Goal: Task Accomplishment & Management: Complete application form

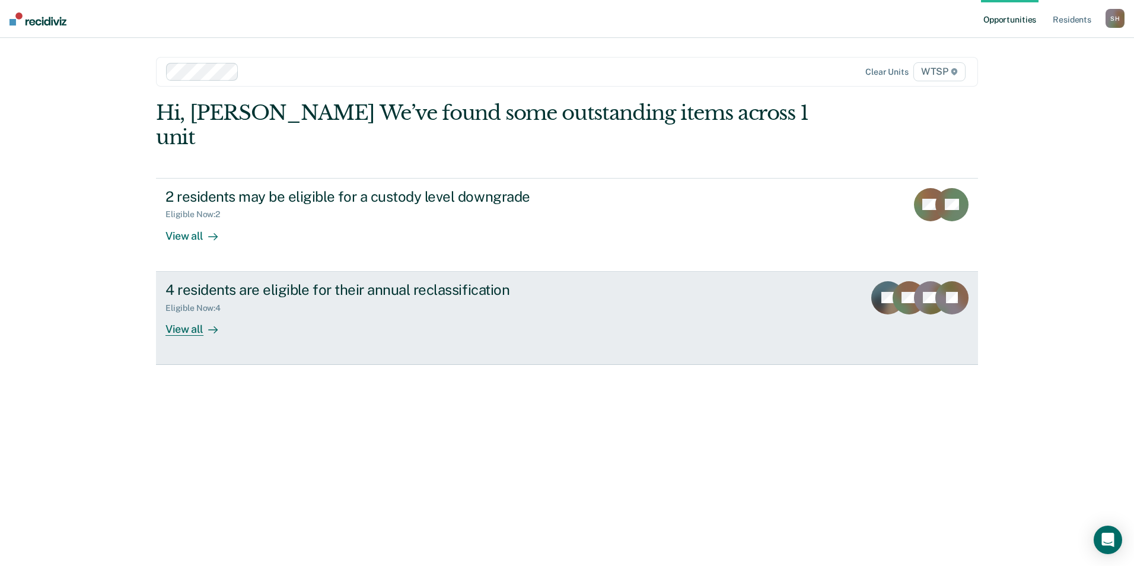
click at [186, 313] on div "View all" at bounding box center [199, 324] width 66 height 23
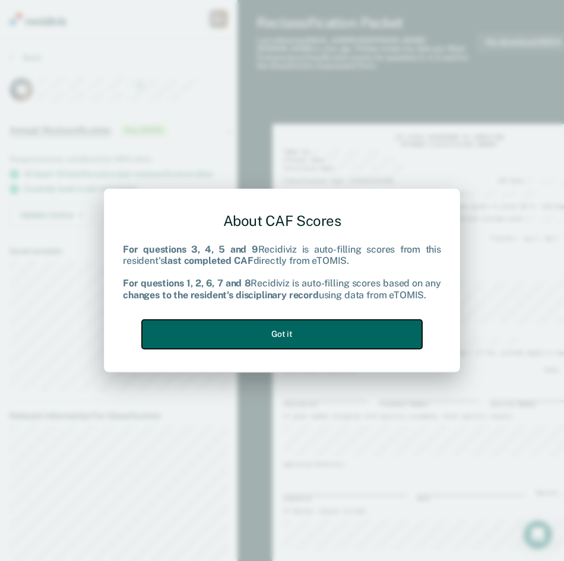
click at [284, 332] on button "Got it" at bounding box center [282, 334] width 280 height 29
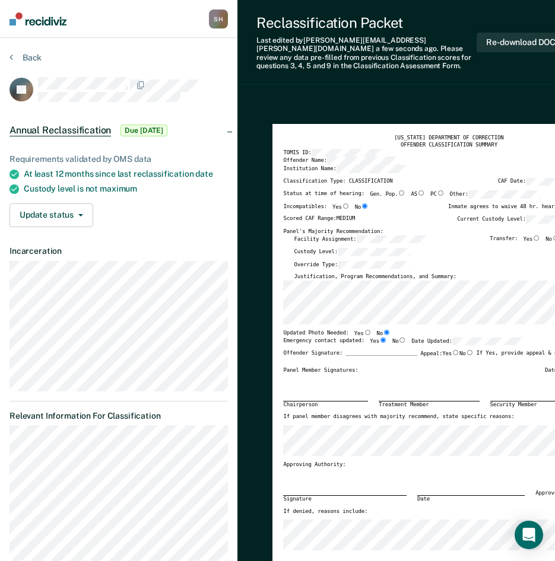
click at [397, 190] on input "Gen. Pop." at bounding box center [401, 192] width 8 height 5
type textarea "x"
radio input "true"
click at [554, 235] on label "No" at bounding box center [552, 239] width 14 height 8
click at [554, 235] on input "No" at bounding box center [556, 237] width 8 height 5
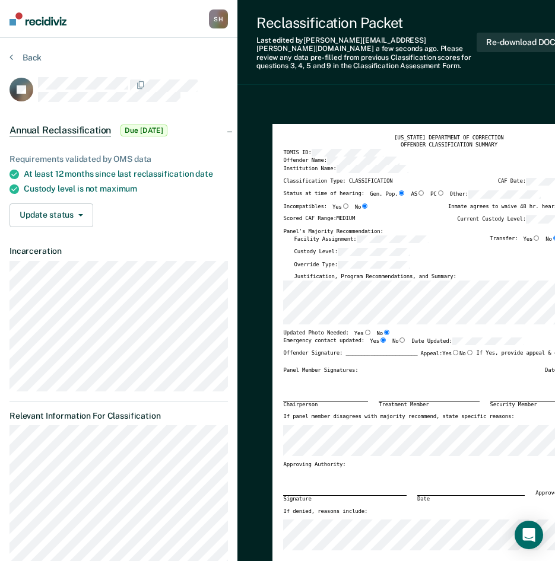
type textarea "x"
radio input "true"
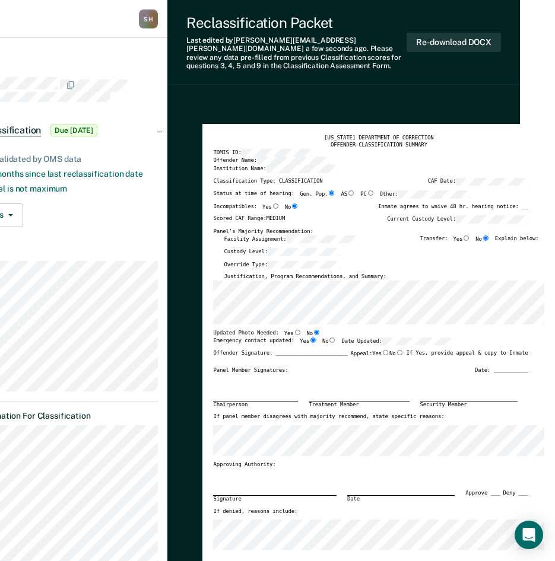
click at [377, 273] on div "Justification, Program Recommendations, and Summary:" at bounding box center [381, 276] width 314 height 7
click at [403, 273] on div "Justification, Program Recommendations, and Summary:" at bounding box center [381, 276] width 314 height 7
drag, startPoint x: 475, startPoint y: 272, endPoint x: 181, endPoint y: 275, distance: 294.2
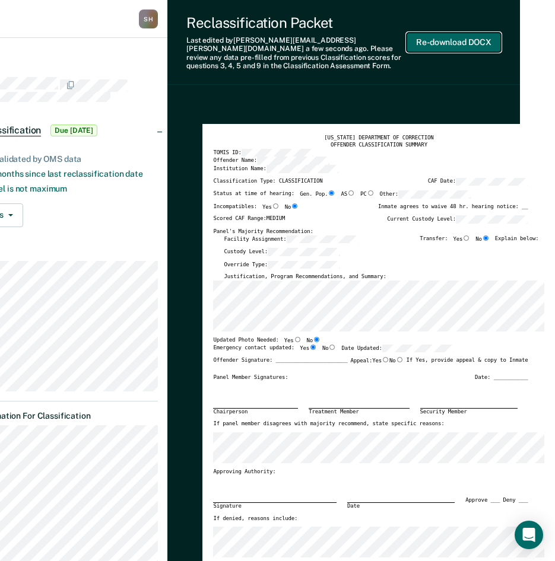
click at [449, 33] on button "Re-download DOCX" at bounding box center [453, 43] width 94 height 20
type textarea "x"
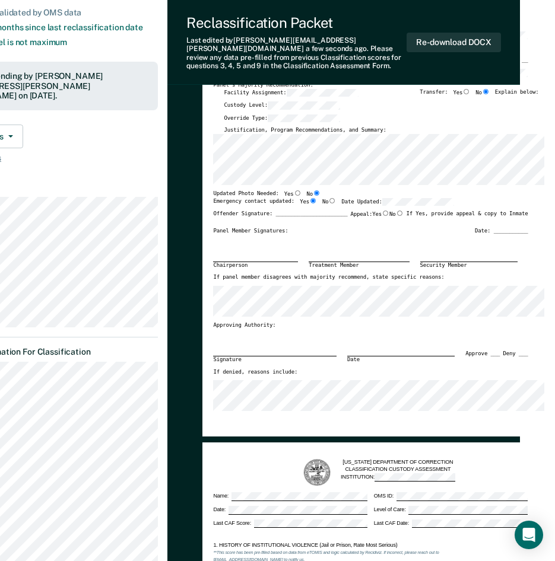
scroll to position [59, 70]
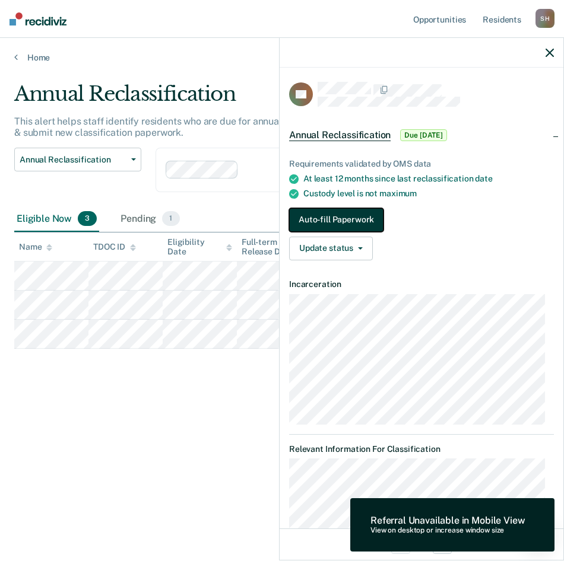
click at [350, 213] on button "Auto-fill Paperwork" at bounding box center [336, 220] width 94 height 24
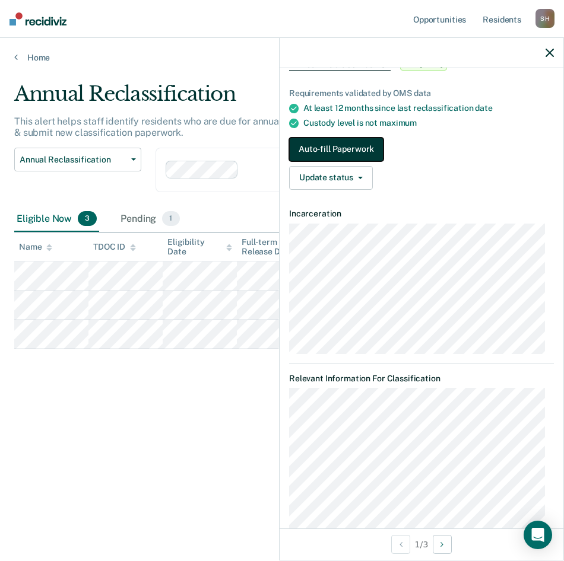
scroll to position [214, 0]
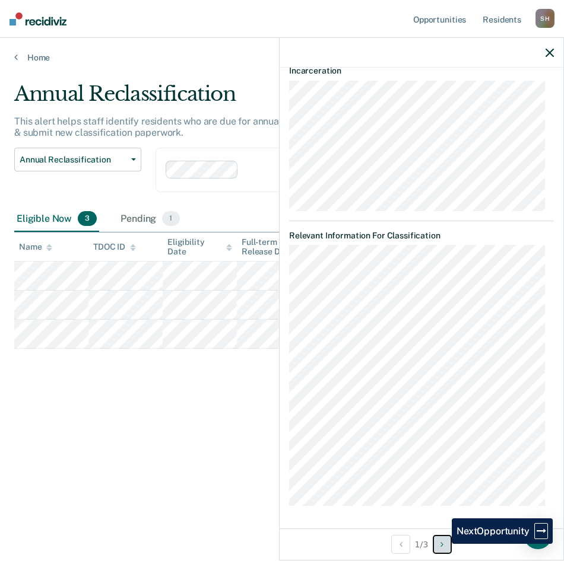
click at [443, 544] on icon "Next Opportunity" at bounding box center [441, 544] width 3 height 8
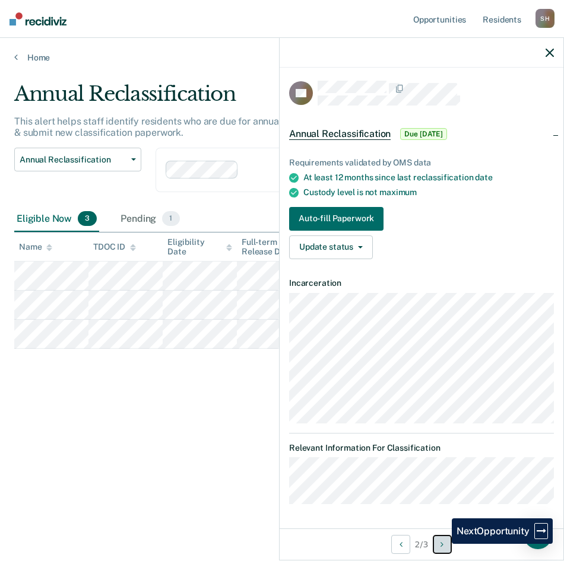
scroll to position [0, 0]
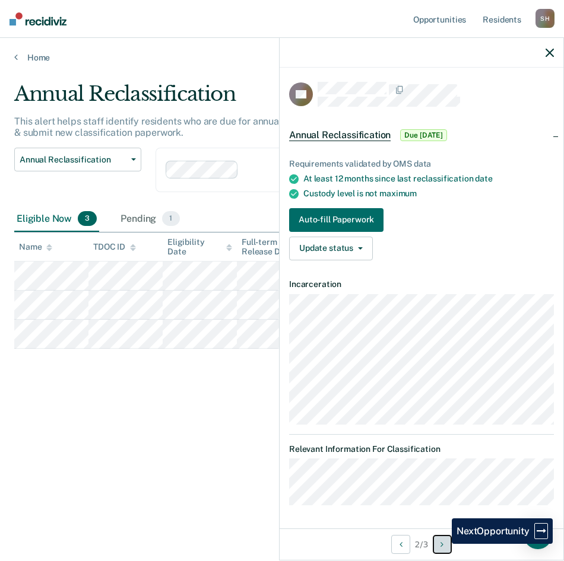
click at [443, 544] on icon "Next Opportunity" at bounding box center [441, 544] width 3 height 8
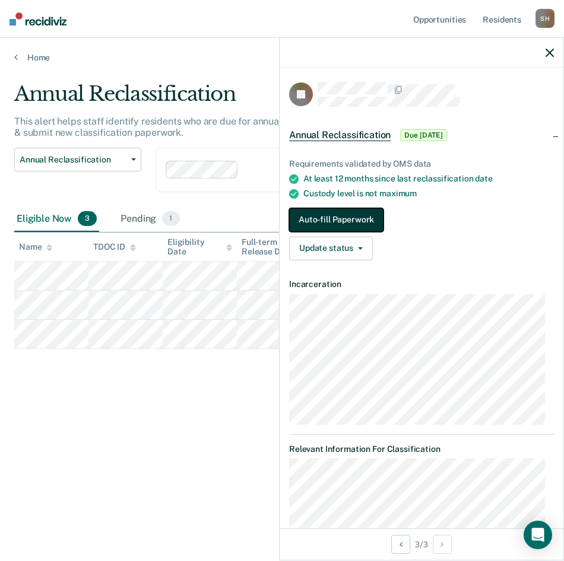
click at [357, 217] on button "Auto-fill Paperwork" at bounding box center [336, 220] width 94 height 24
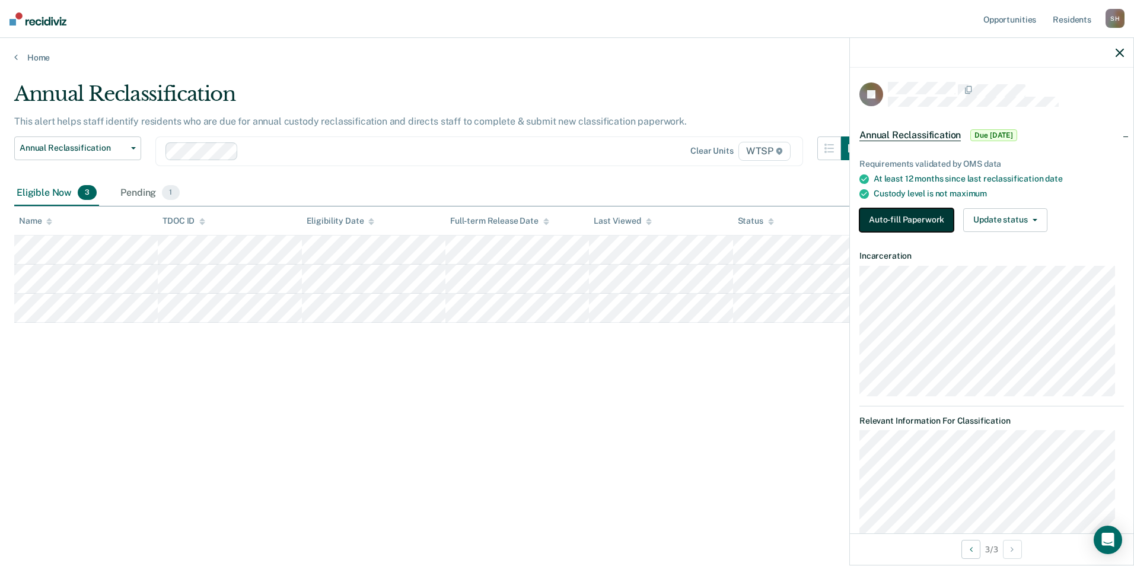
scroll to position [170, 0]
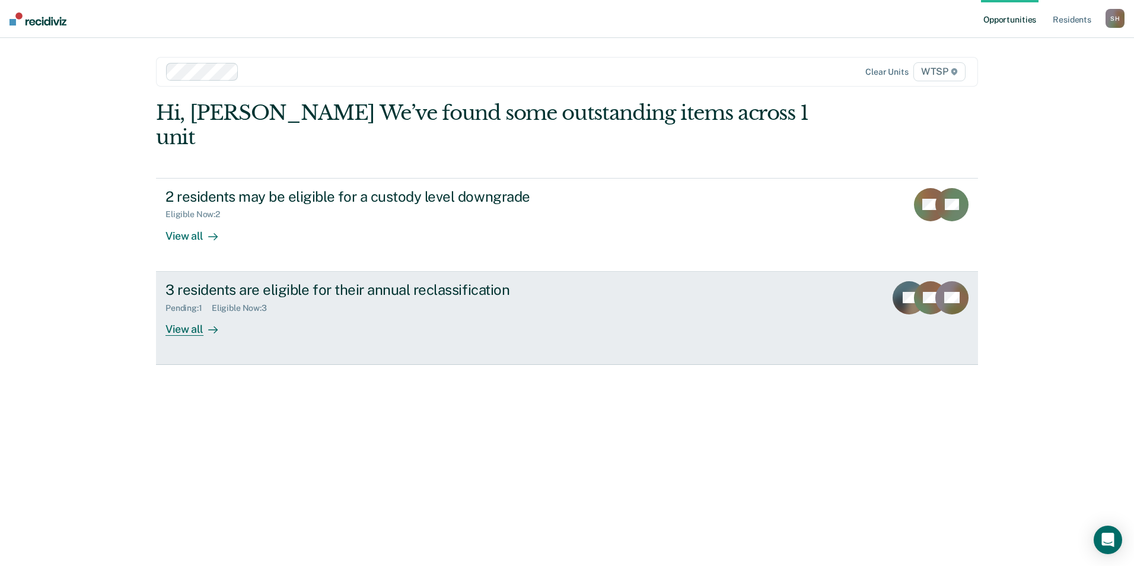
click at [194, 313] on div "View all" at bounding box center [199, 324] width 66 height 23
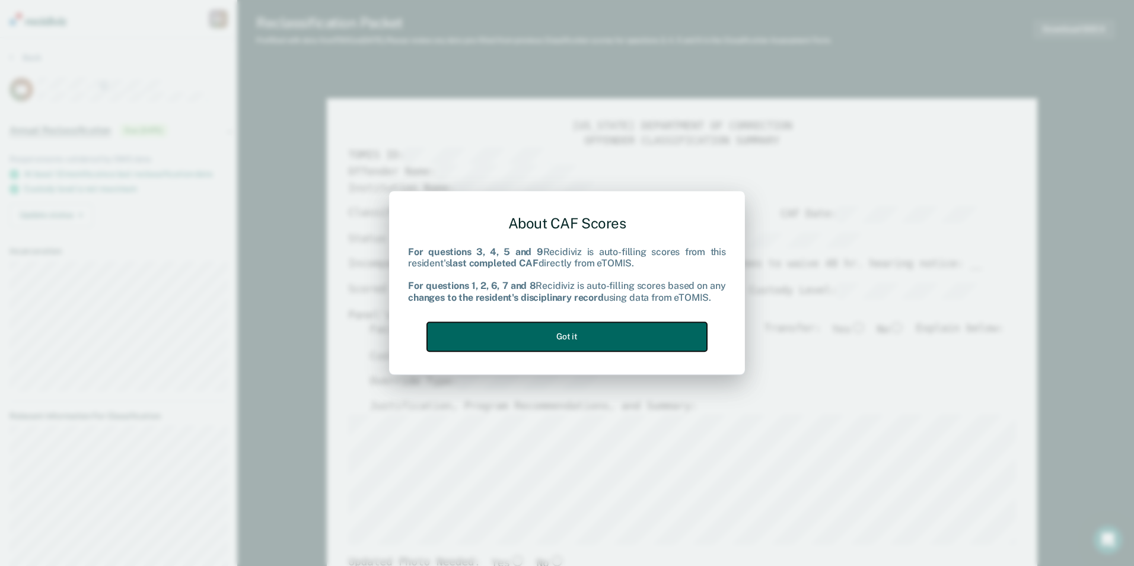
click at [614, 335] on button "Got it" at bounding box center [567, 336] width 280 height 29
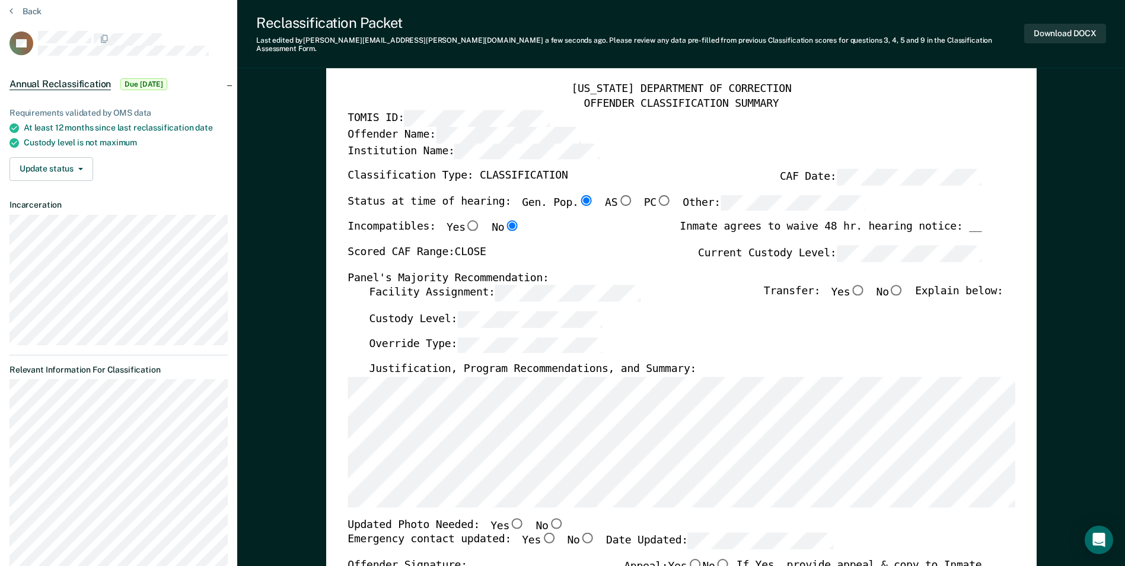
scroll to position [59, 0]
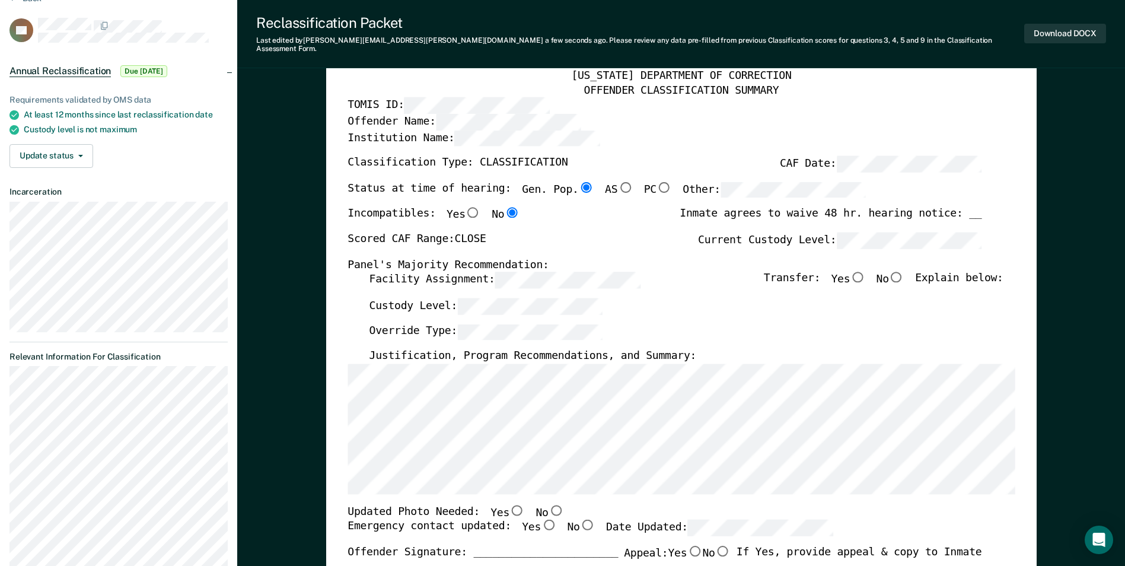
click at [510, 505] on input "Yes" at bounding box center [517, 510] width 15 height 11
type textarea "x"
radio input "true"
click at [548, 505] on input "No" at bounding box center [555, 510] width 15 height 11
type textarea "x"
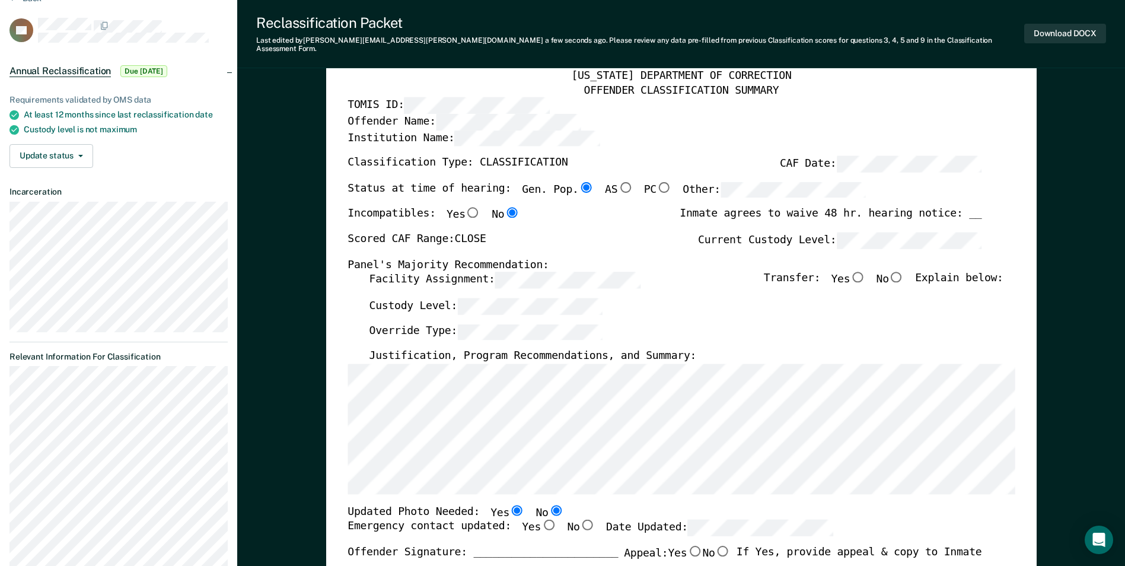
radio input "false"
radio input "true"
click at [541, 520] on input "Yes" at bounding box center [548, 525] width 15 height 11
type textarea "x"
radio input "true"
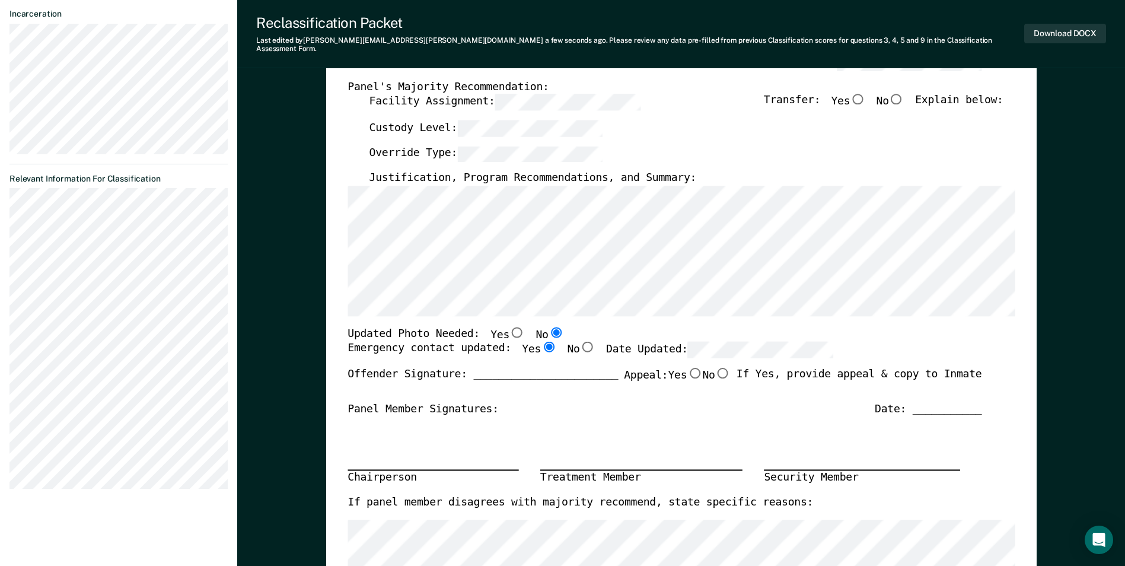
scroll to position [119, 0]
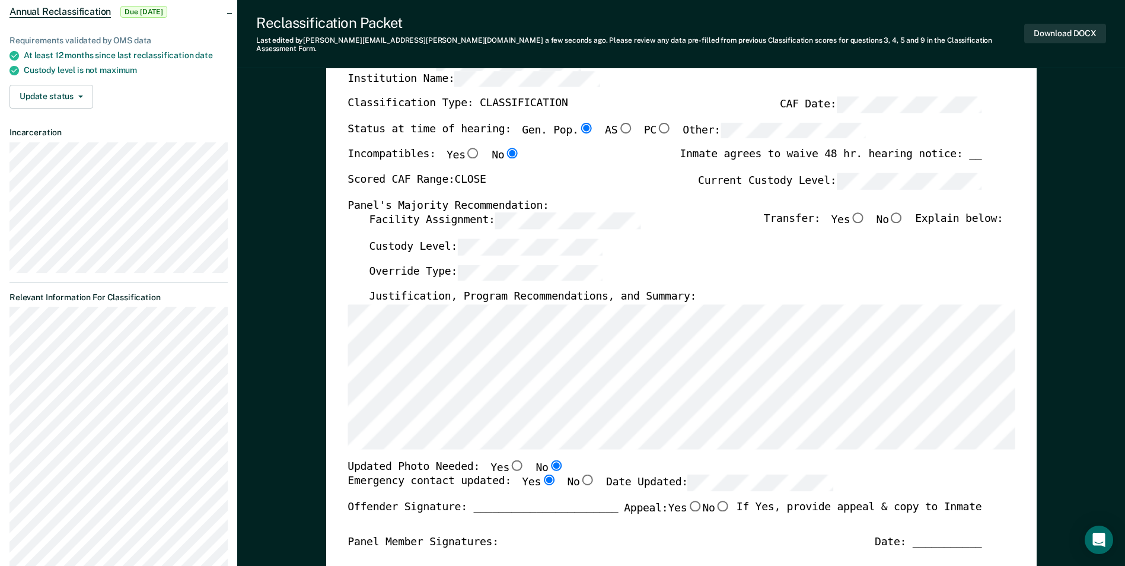
click at [905, 212] on input "No" at bounding box center [896, 217] width 15 height 11
type textarea "x"
radio input "true"
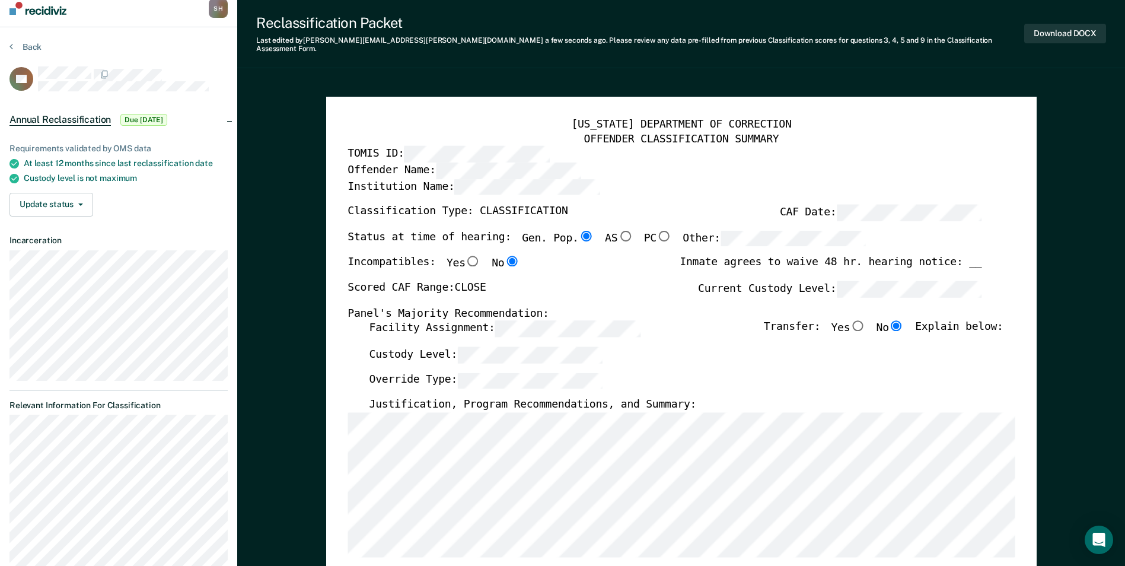
scroll to position [0, 0]
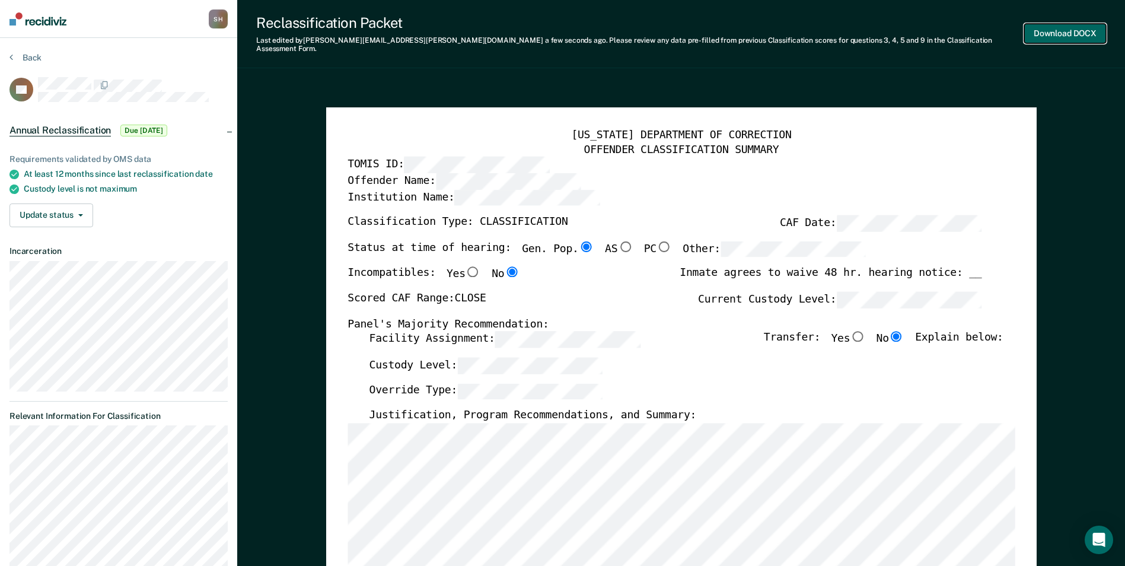
click at [1058, 24] on button "Download DOCX" at bounding box center [1065, 34] width 82 height 20
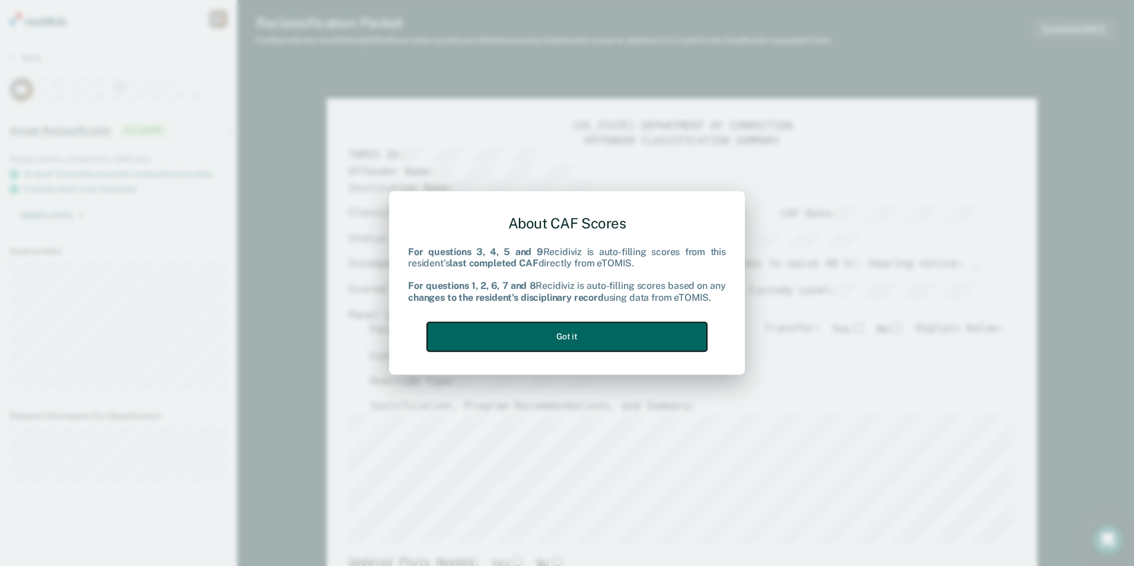
click at [593, 336] on button "Got it" at bounding box center [567, 336] width 280 height 29
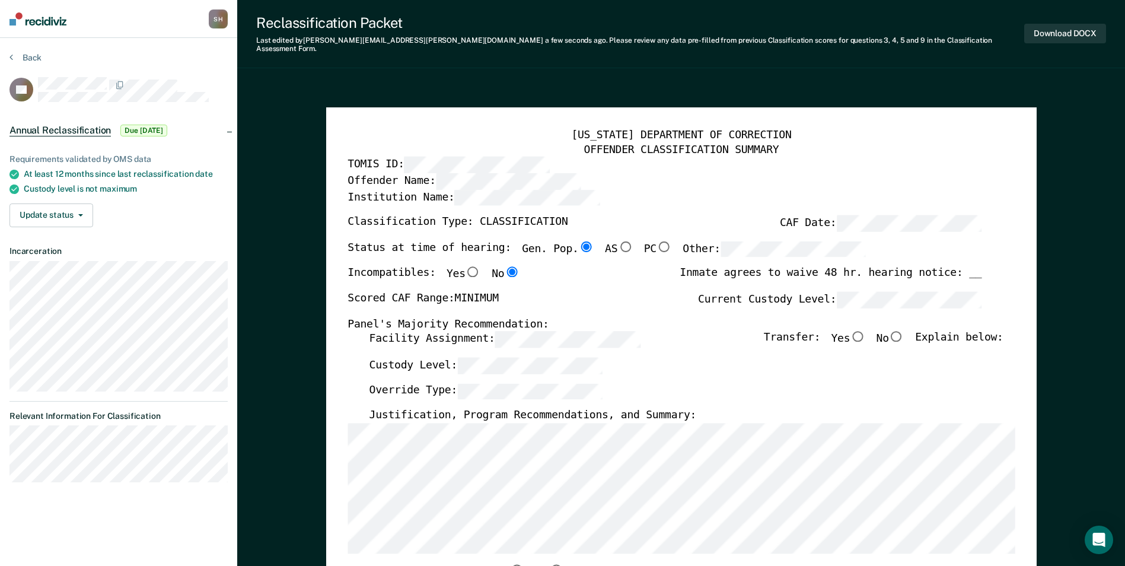
click at [905, 331] on input "No" at bounding box center [896, 336] width 15 height 11
type textarea "x"
radio input "true"
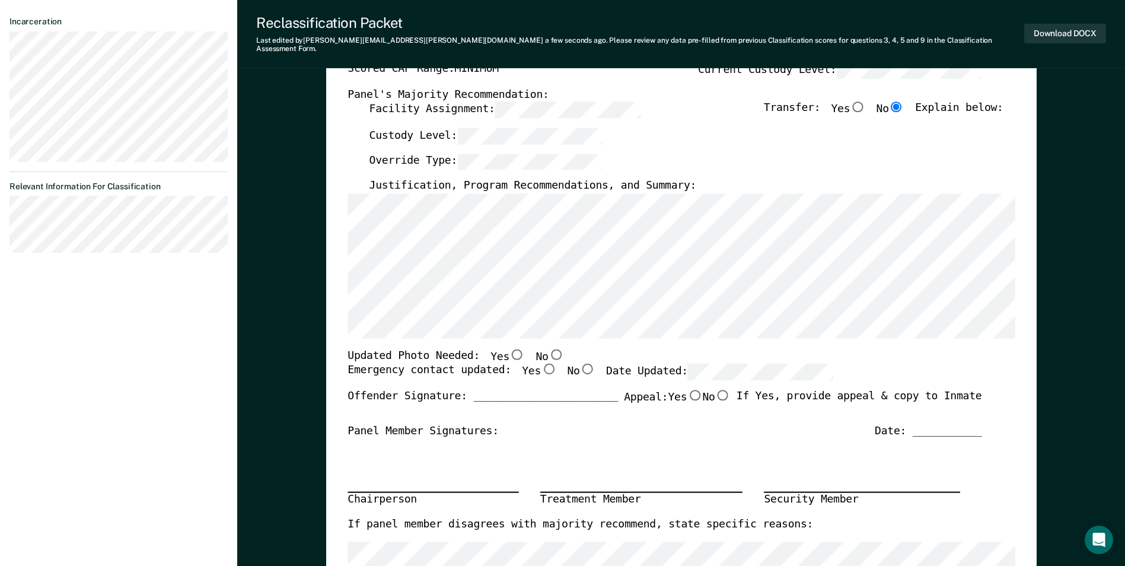
scroll to position [237, 0]
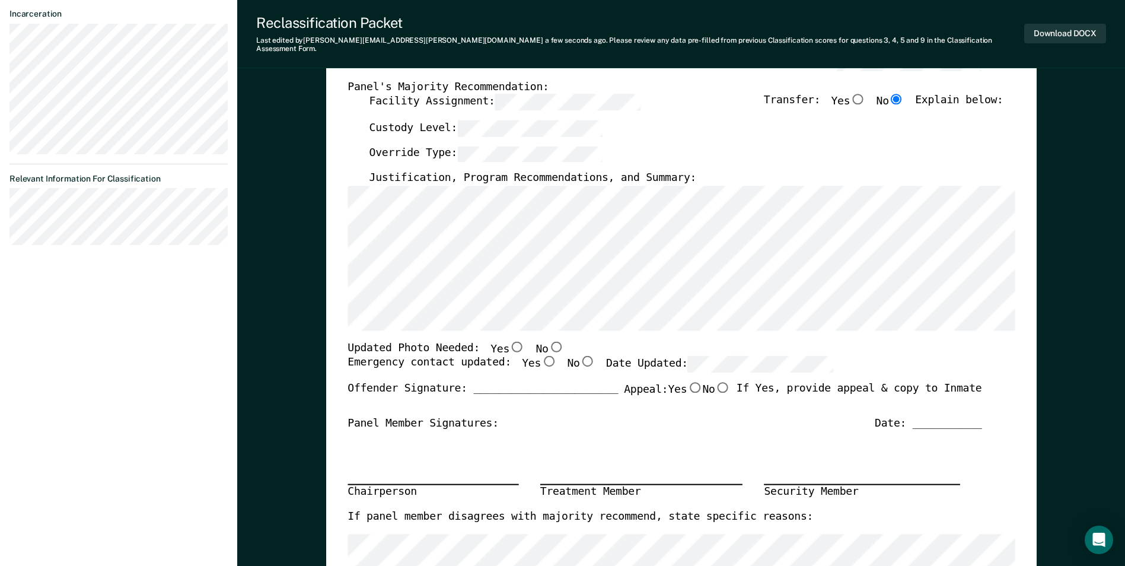
click at [548, 341] on input "No" at bounding box center [555, 346] width 15 height 11
type textarea "x"
radio input "true"
click at [541, 356] on input "Yes" at bounding box center [548, 361] width 15 height 11
type textarea "x"
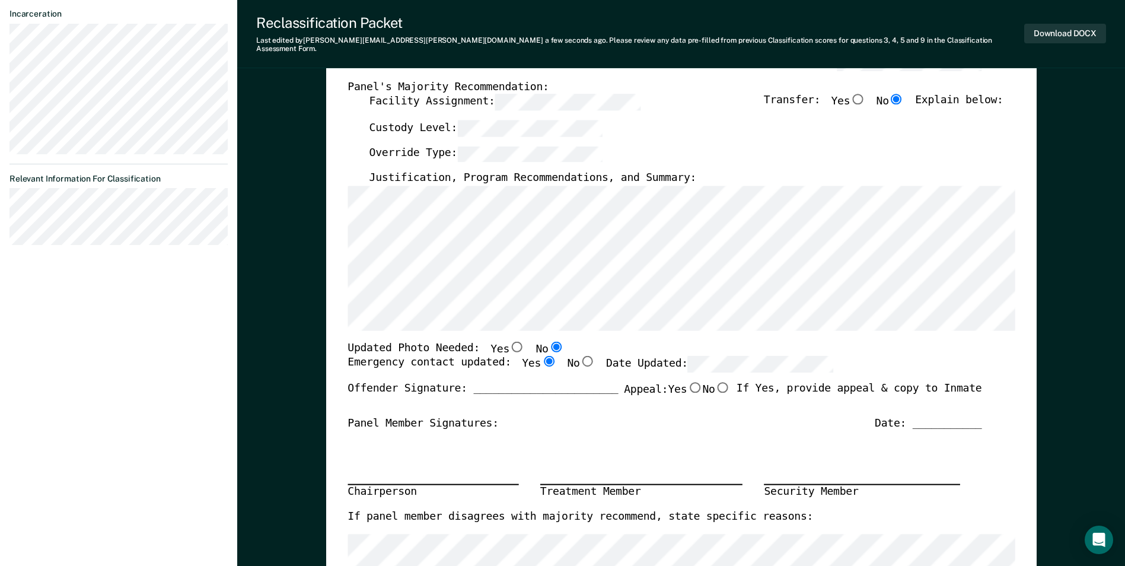
radio input "true"
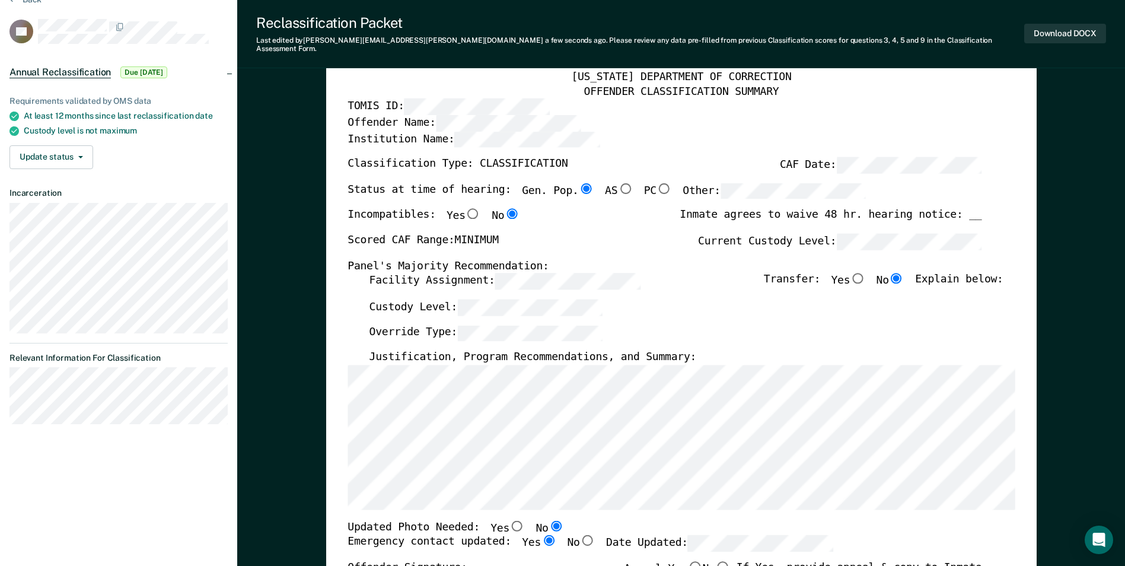
scroll to position [0, 0]
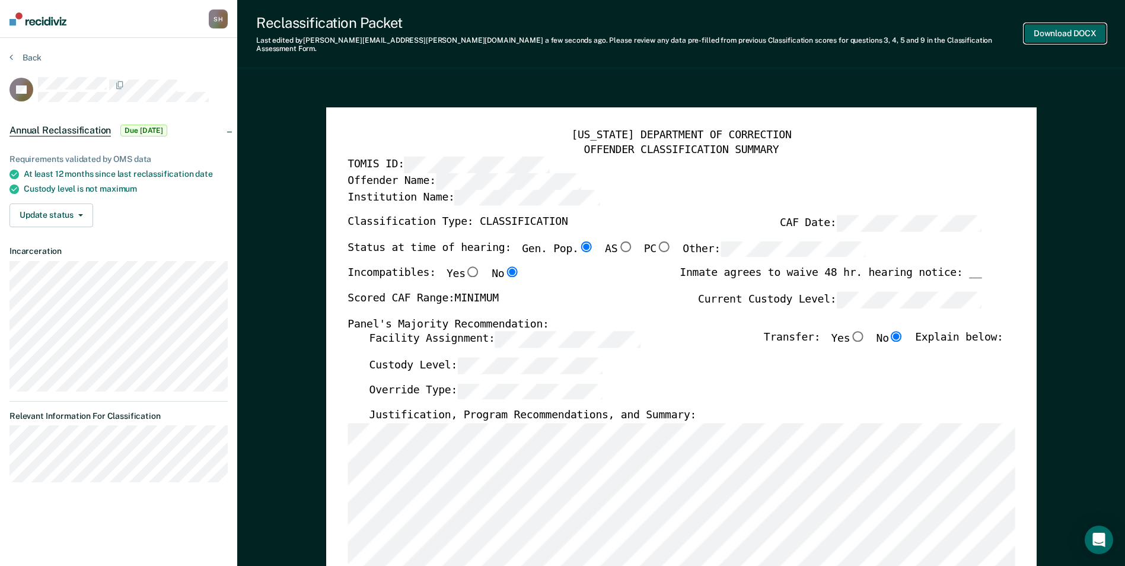
click at [1059, 27] on button "Download DOCX" at bounding box center [1065, 34] width 82 height 20
type textarea "x"
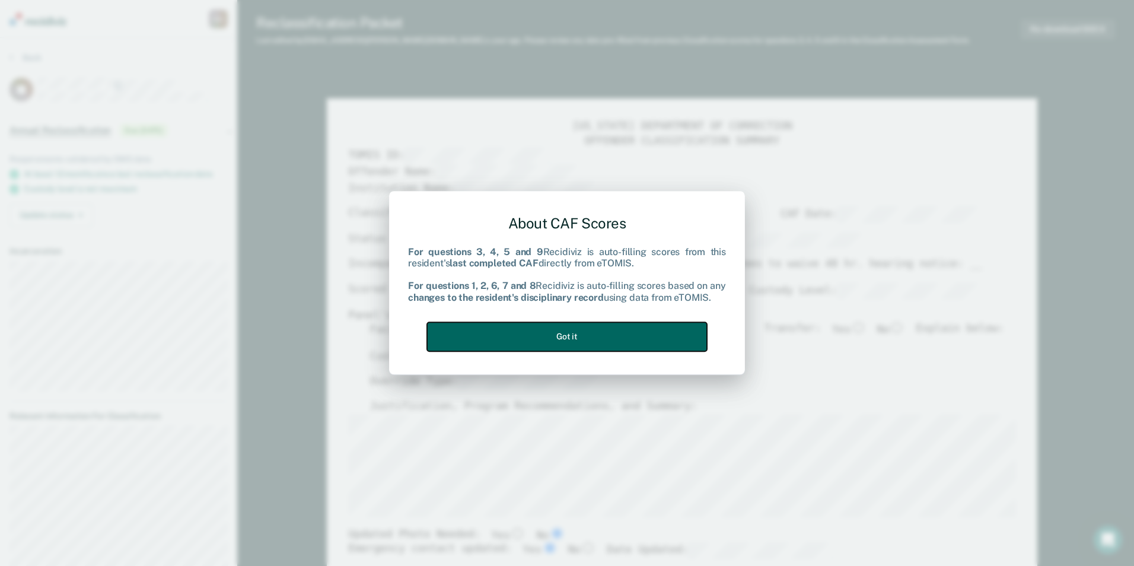
click at [575, 331] on button "Got it" at bounding box center [567, 336] width 280 height 29
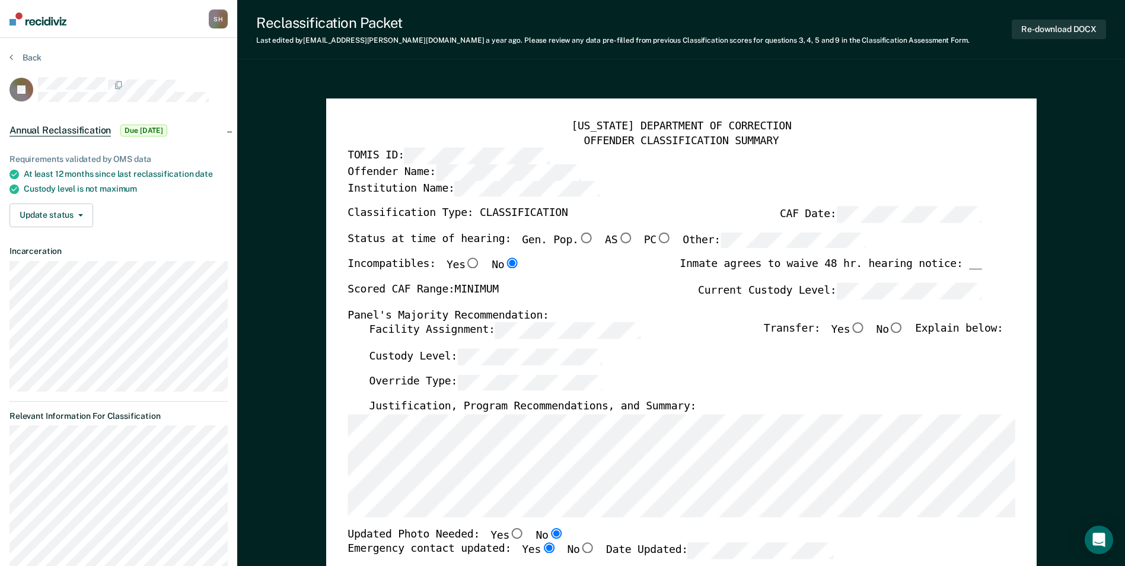
click at [903, 331] on input "No" at bounding box center [896, 328] width 15 height 11
type textarea "x"
radio input "true"
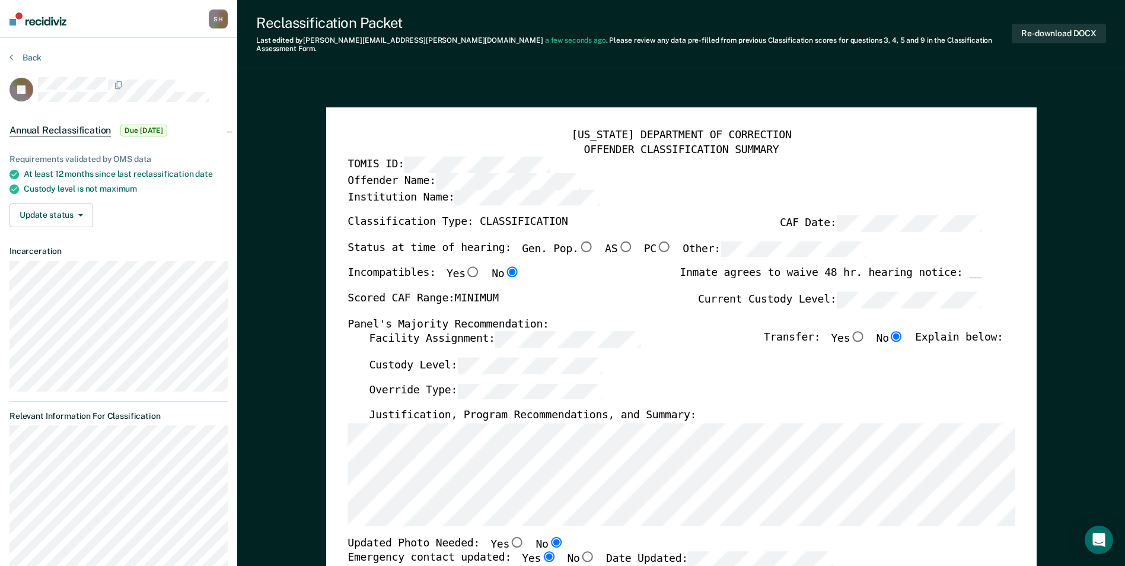
click at [578, 241] on input "Gen. Pop." at bounding box center [585, 246] width 15 height 11
type textarea "x"
radio input "true"
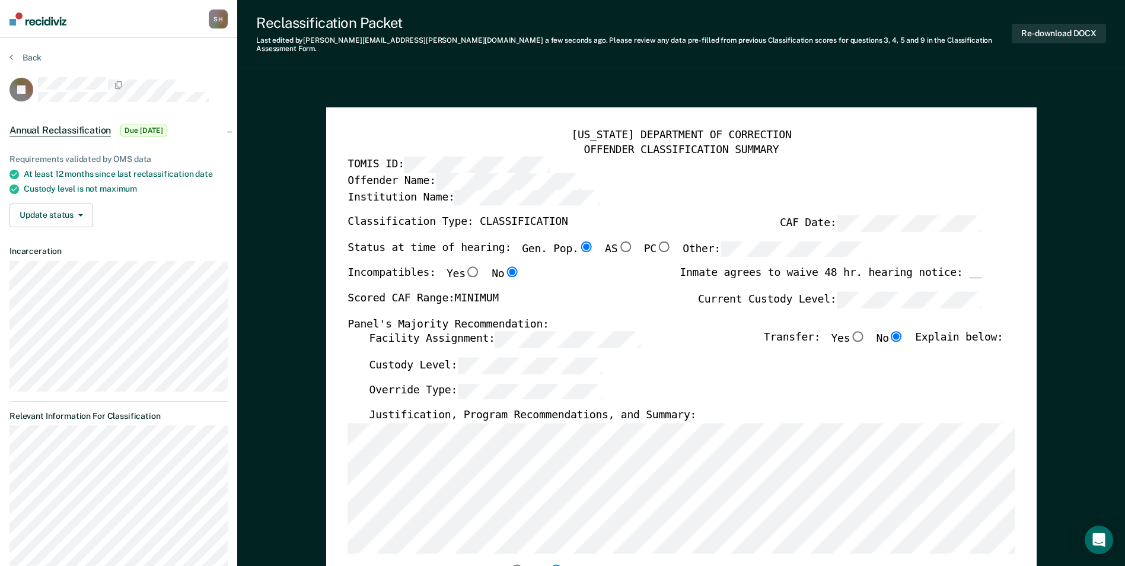
click at [1066, 27] on button "Re-download DOCX" at bounding box center [1059, 34] width 94 height 20
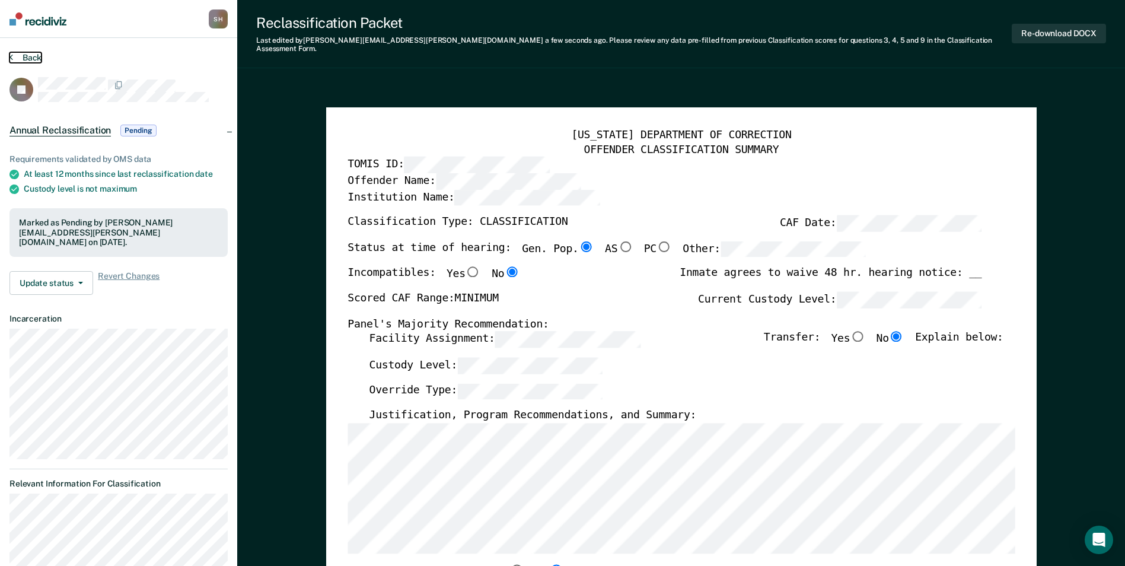
click at [15, 55] on button "Back" at bounding box center [25, 57] width 32 height 11
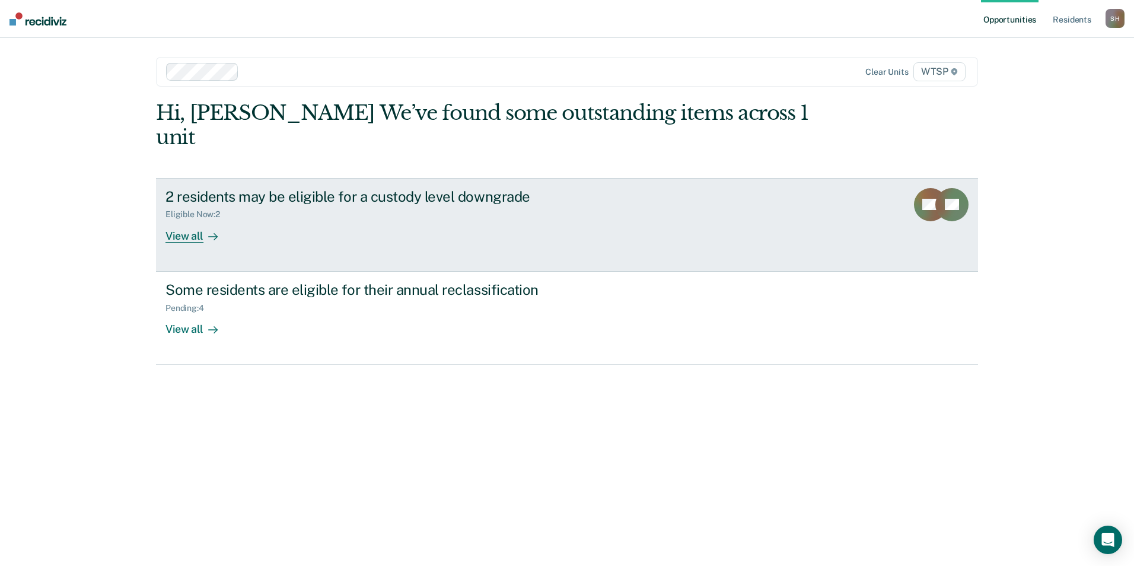
click at [262, 218] on div "2 residents may be eligible for a custody level downgrade Eligible Now : 2 View…" at bounding box center [388, 215] width 445 height 55
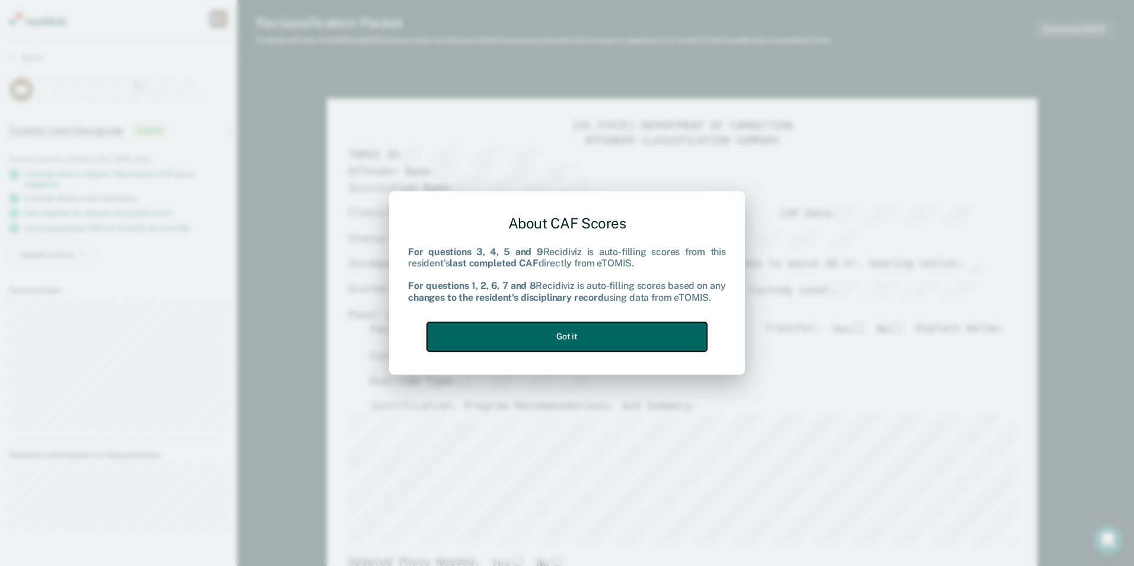
click at [563, 337] on button "Got it" at bounding box center [567, 336] width 280 height 29
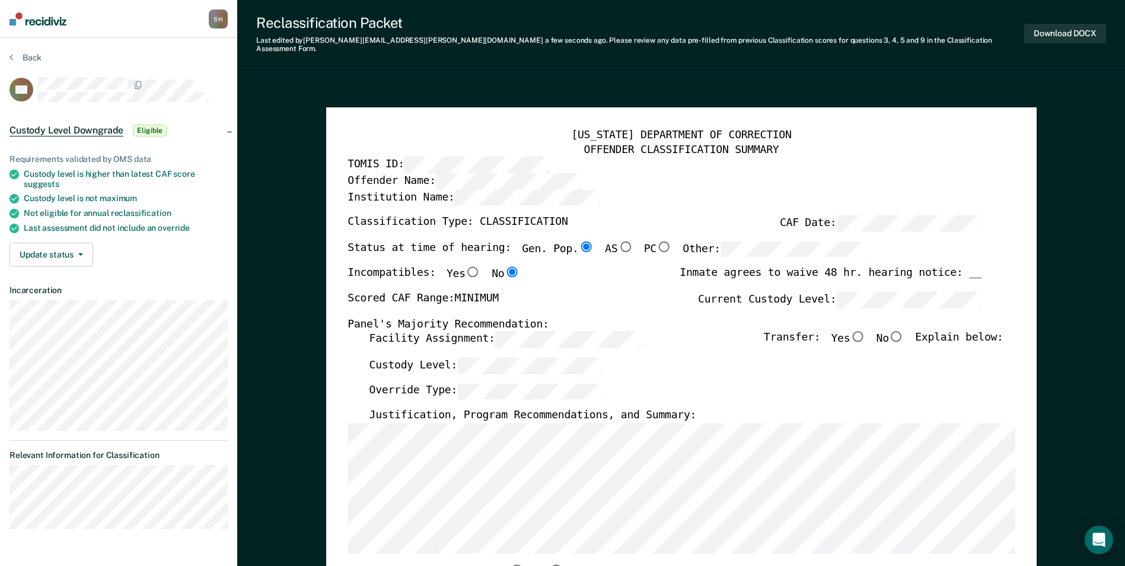
click at [905, 331] on input "No" at bounding box center [896, 336] width 15 height 11
type textarea "x"
radio input "true"
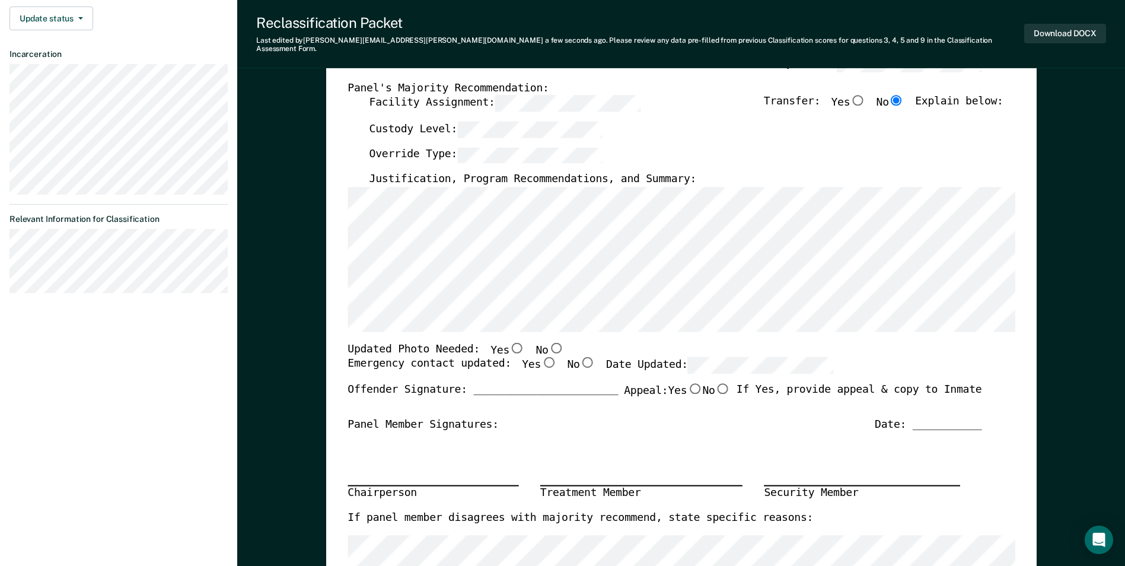
scroll to position [237, 0]
click at [548, 341] on input "No" at bounding box center [555, 346] width 15 height 11
type textarea "x"
radio input "true"
click at [541, 356] on input "Yes" at bounding box center [548, 361] width 15 height 11
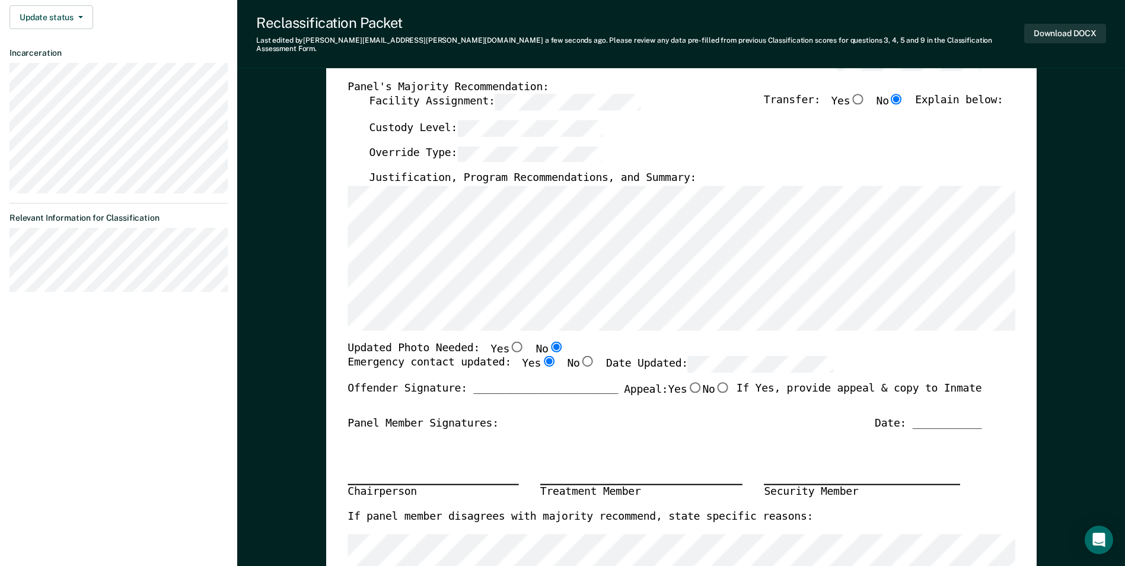
type textarea "x"
radio input "true"
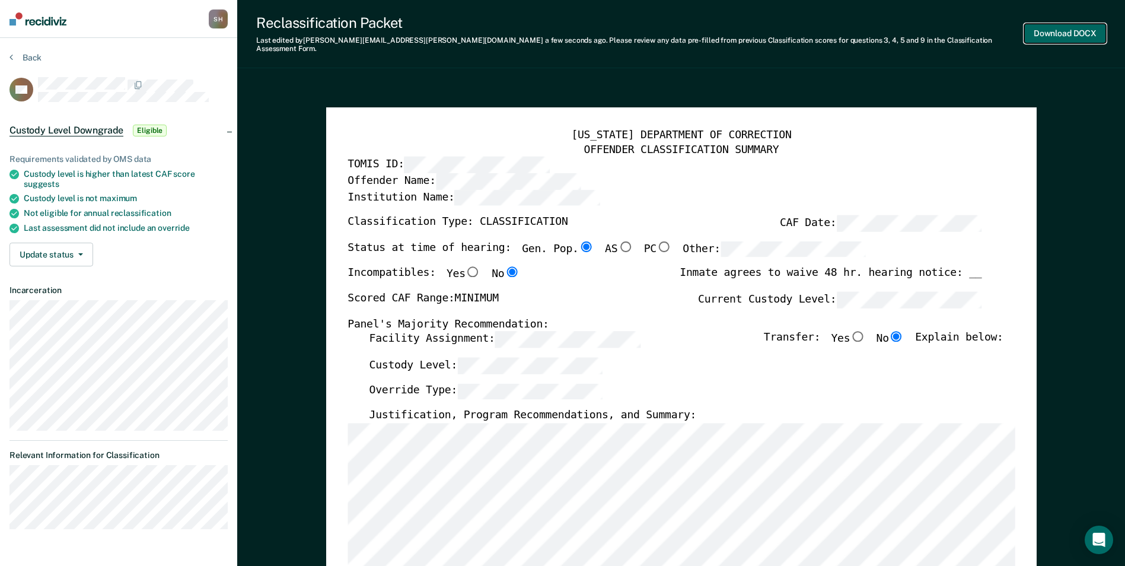
scroll to position [0, 0]
click at [1064, 28] on button "Download DOCX" at bounding box center [1065, 34] width 82 height 20
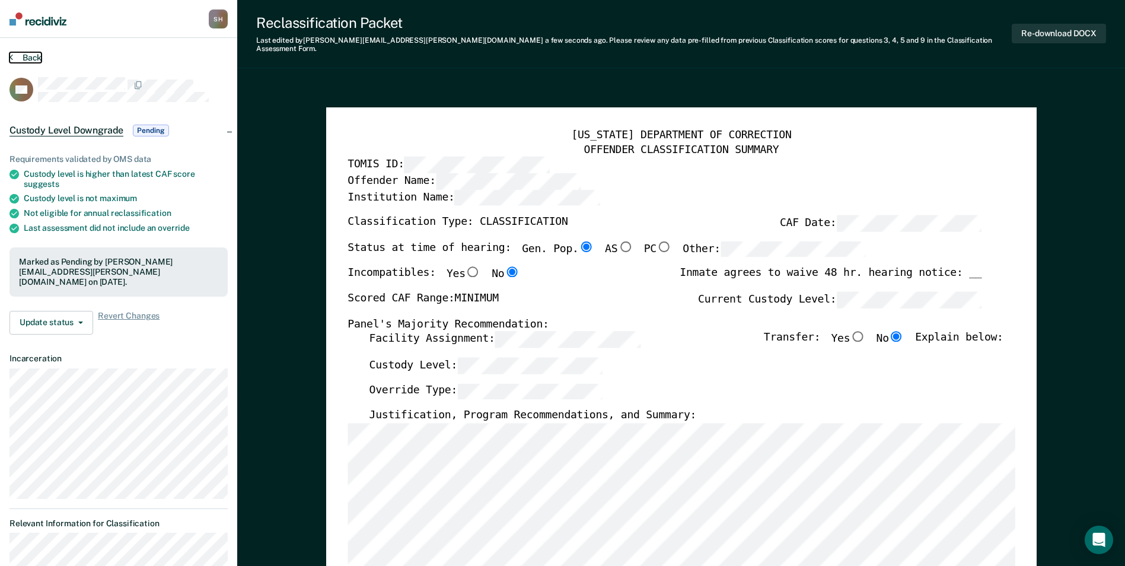
click at [15, 55] on button "Back" at bounding box center [25, 57] width 32 height 11
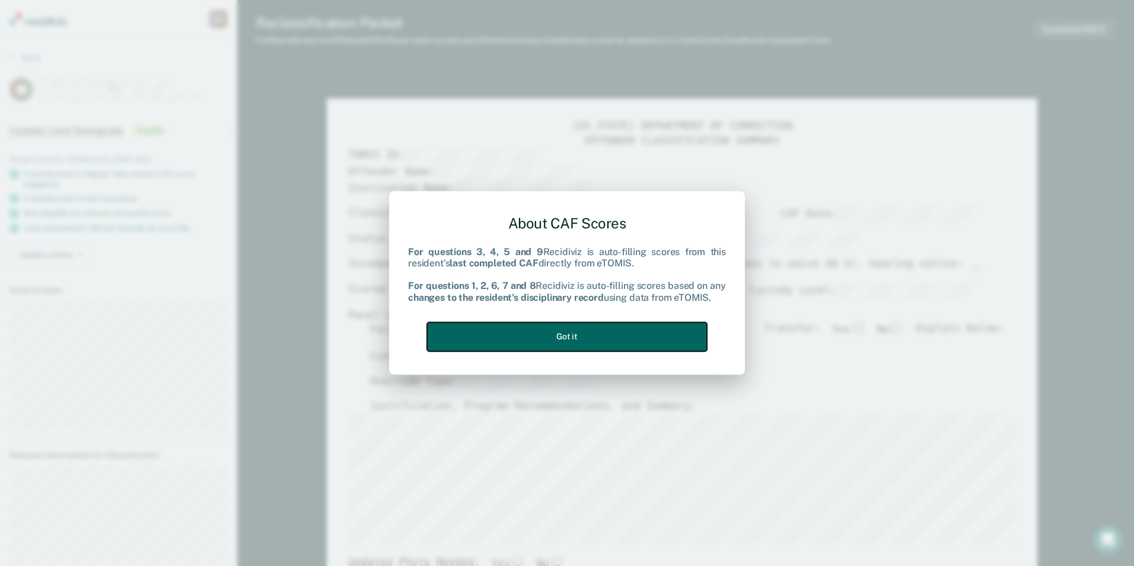
click at [615, 336] on button "Got it" at bounding box center [567, 336] width 280 height 29
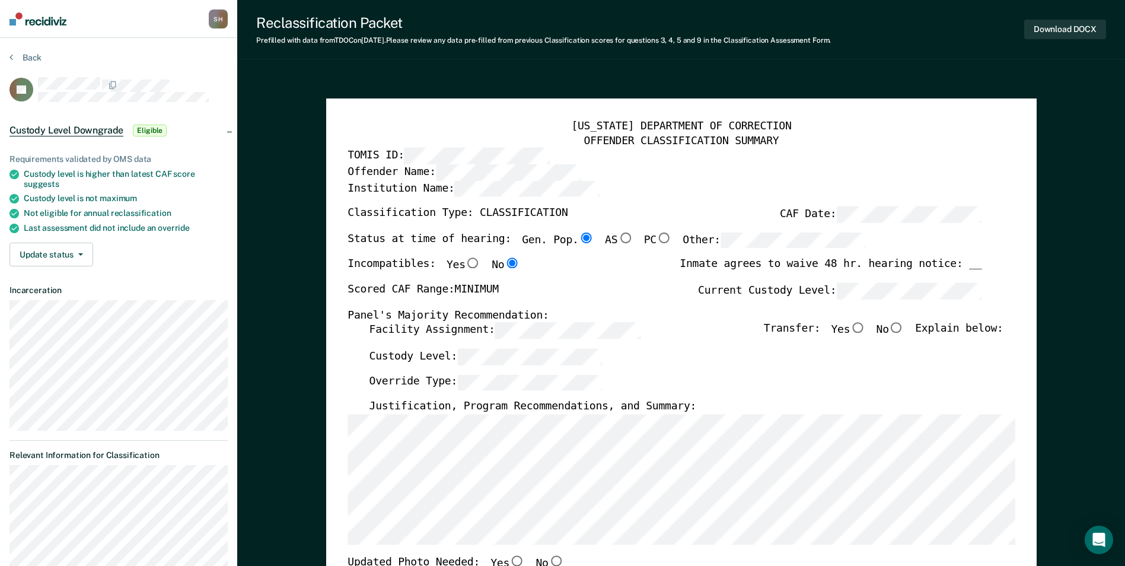
click at [904, 326] on input "No" at bounding box center [896, 328] width 15 height 11
type textarea "x"
radio input "true"
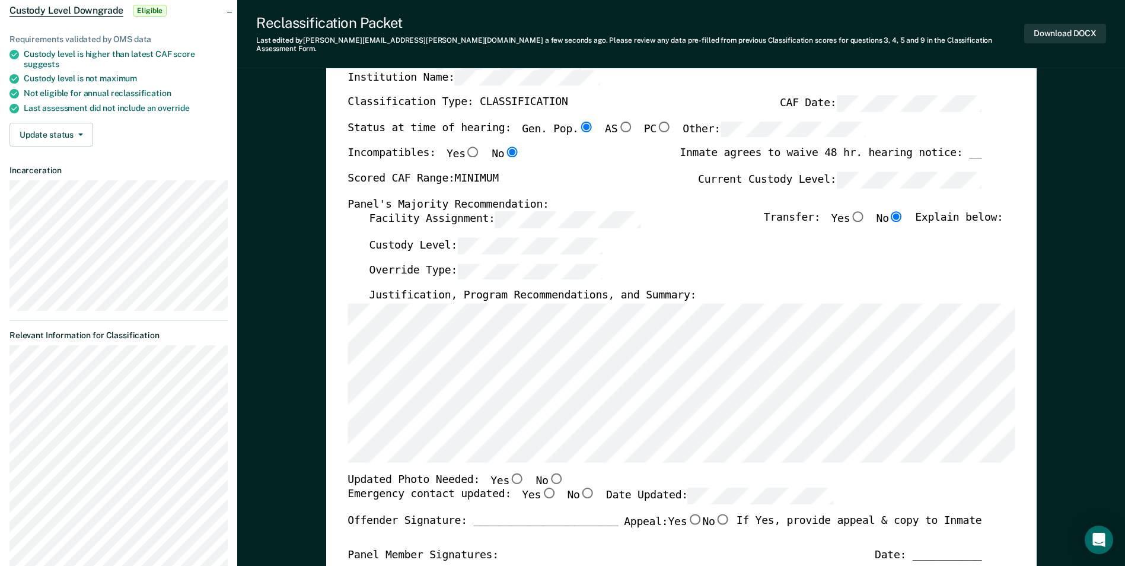
scroll to position [182, 0]
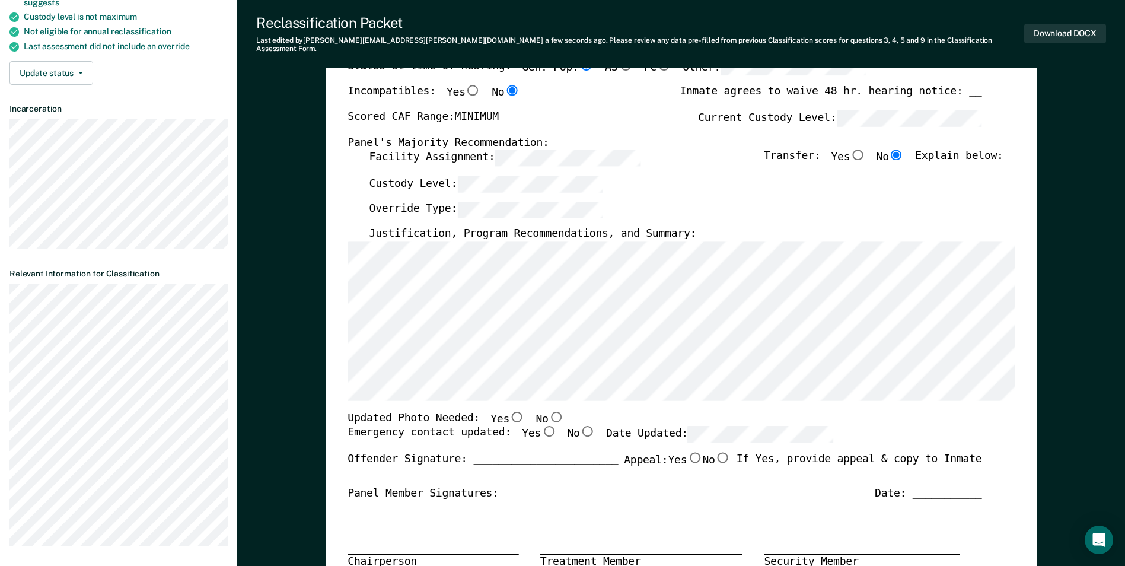
click at [548, 411] on input "No" at bounding box center [555, 416] width 15 height 11
type textarea "x"
radio input "true"
click at [541, 427] on input "Yes" at bounding box center [548, 432] width 15 height 11
type textarea "x"
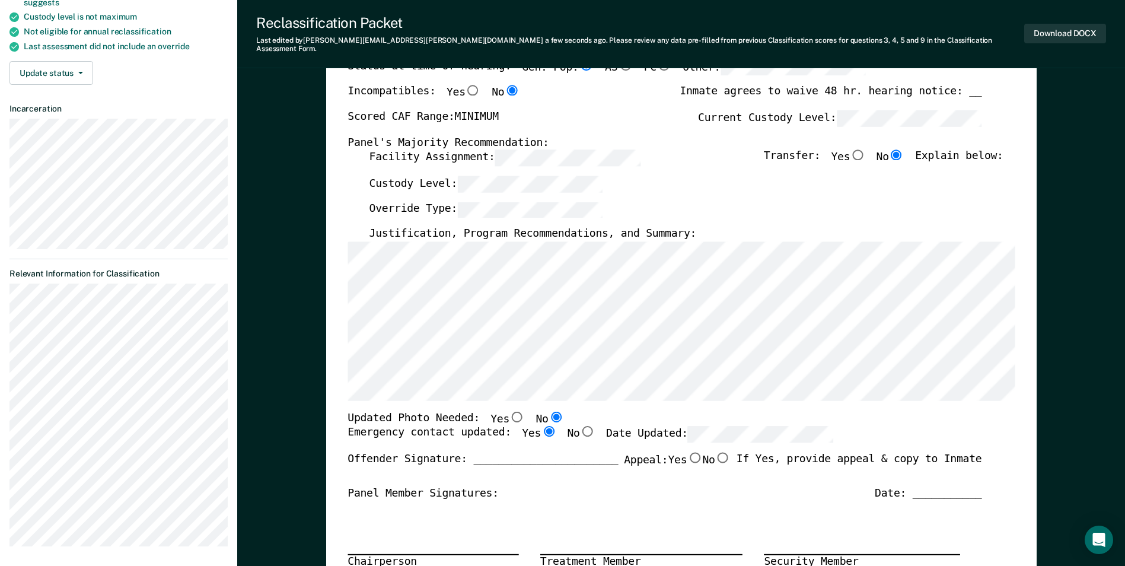
radio input "true"
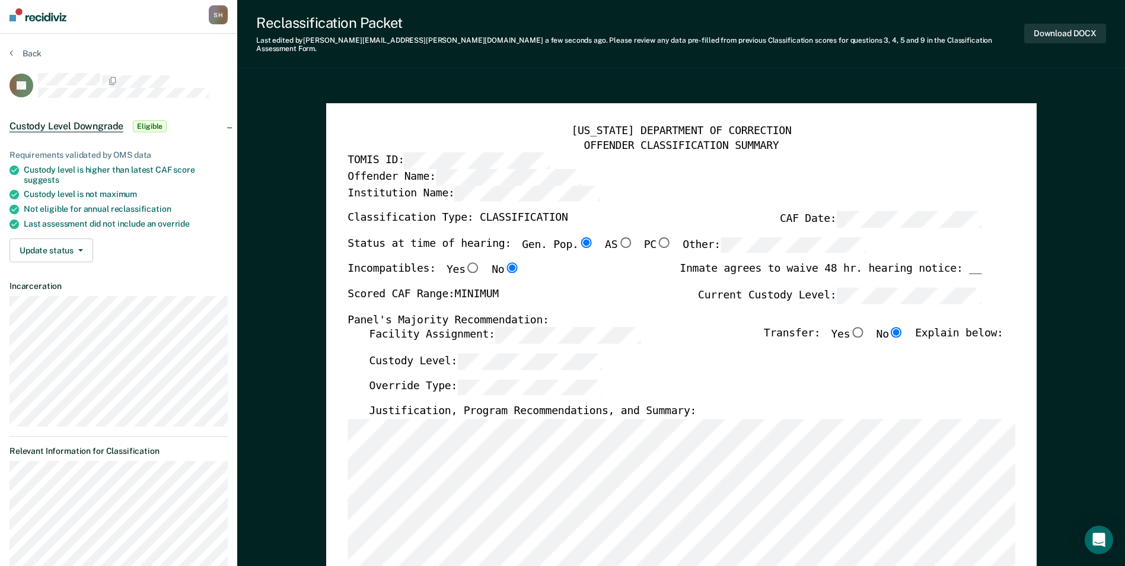
scroll to position [4, 0]
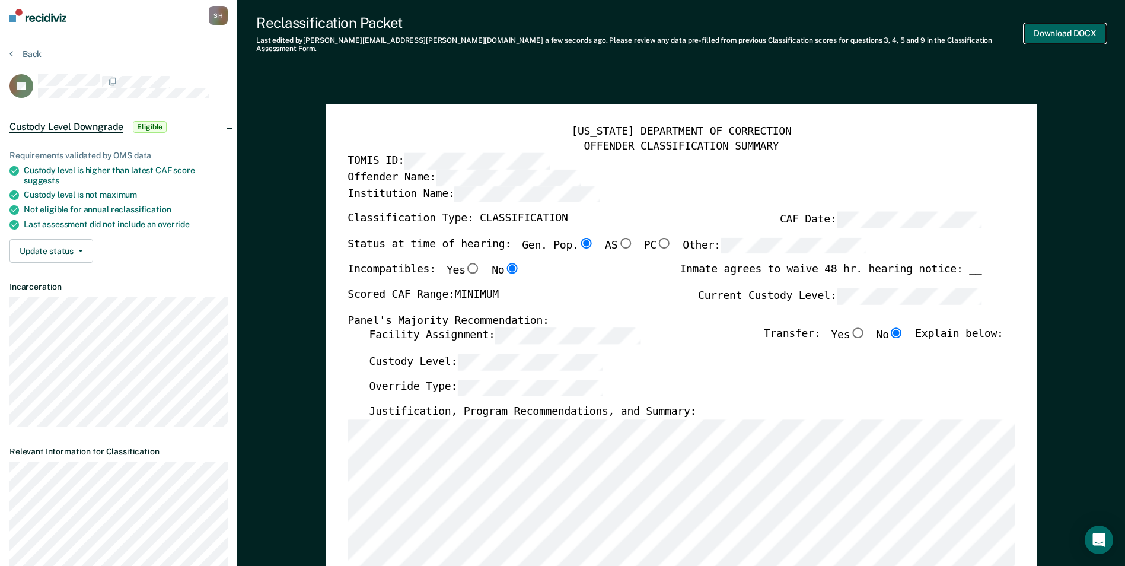
click at [1055, 27] on button "Download DOCX" at bounding box center [1065, 34] width 82 height 20
type textarea "x"
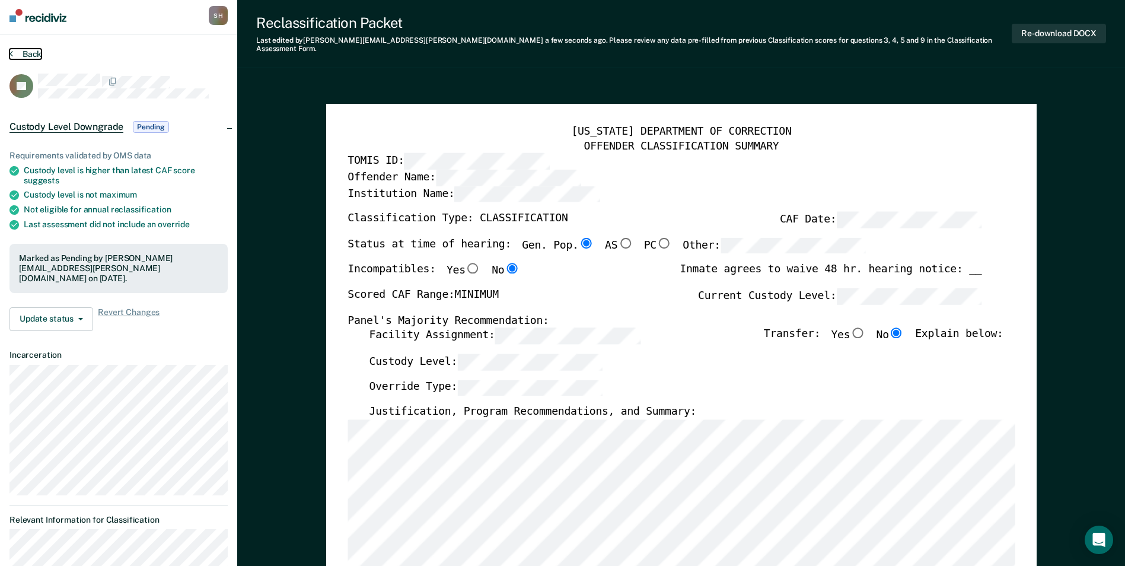
click at [20, 53] on button "Back" at bounding box center [25, 54] width 32 height 11
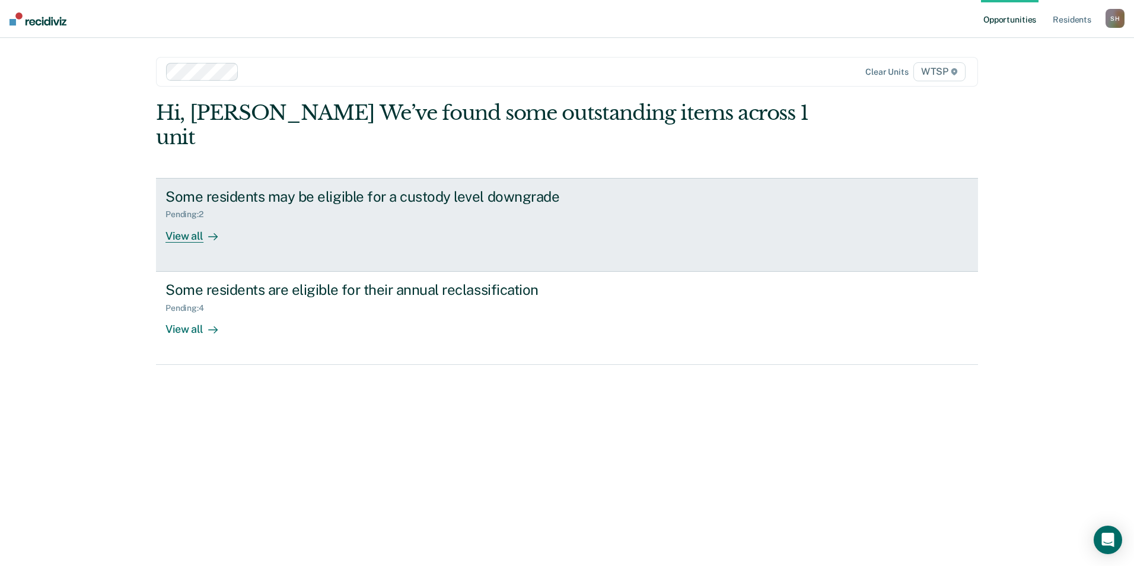
click at [196, 219] on div "View all" at bounding box center [199, 230] width 66 height 23
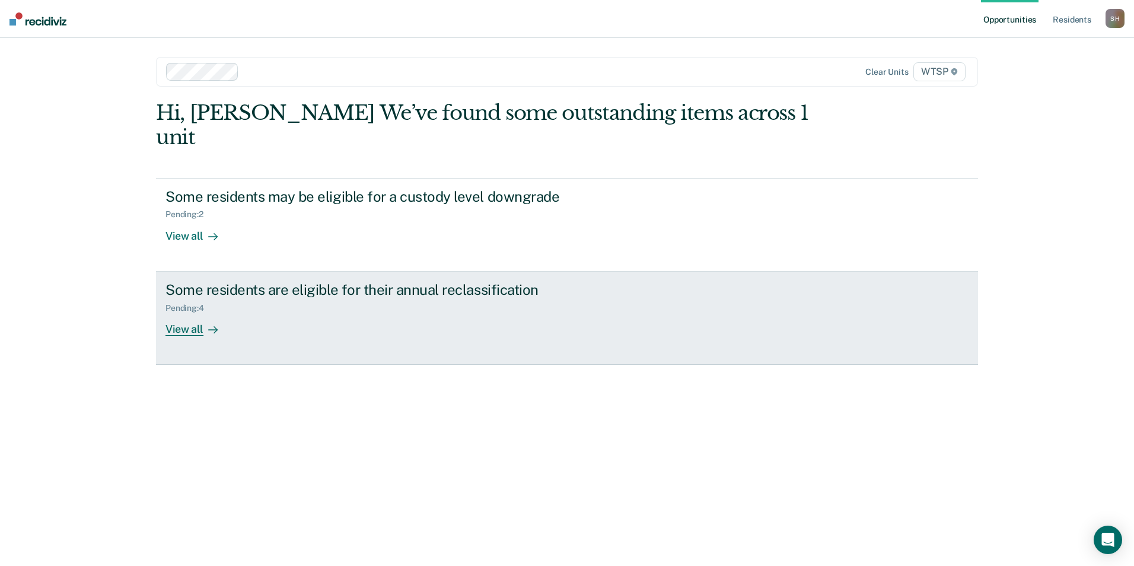
click at [192, 313] on div "View all" at bounding box center [199, 324] width 66 height 23
